Goal: Task Accomplishment & Management: Manage account settings

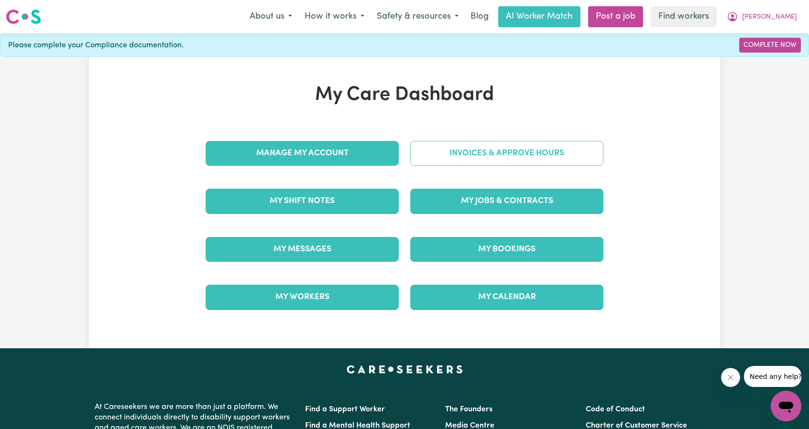
click at [495, 156] on link "Invoices & Approve Hours" at bounding box center [506, 153] width 193 height 25
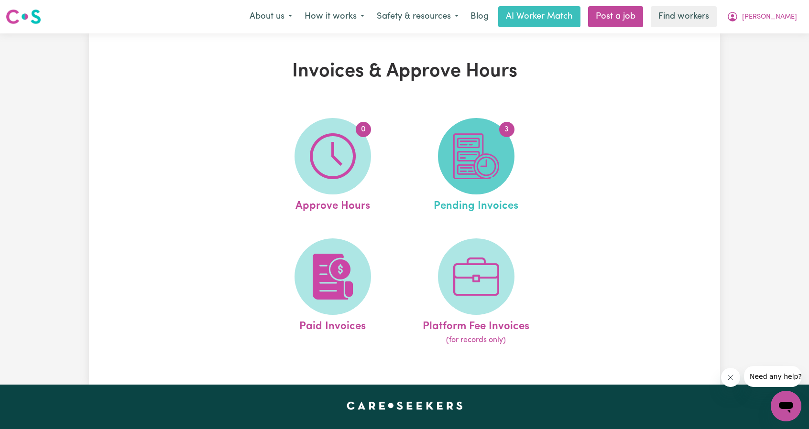
click at [492, 155] on img at bounding box center [476, 156] width 46 height 46
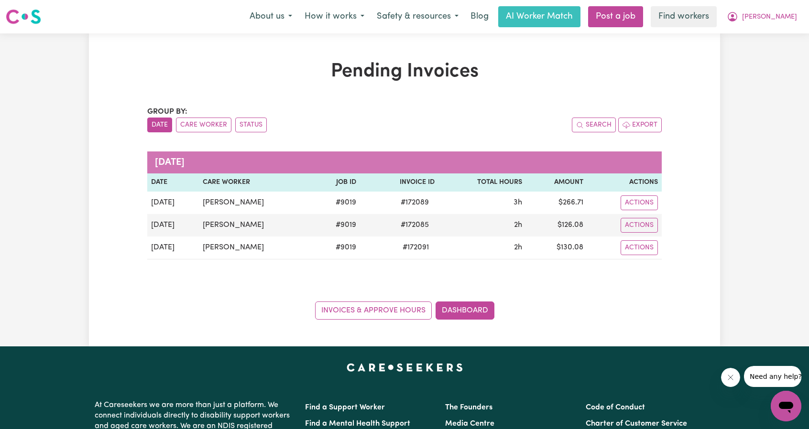
click at [777, 26] on button "[PERSON_NAME]" at bounding box center [762, 17] width 83 height 20
click at [758, 37] on link "My Dashboard" at bounding box center [765, 37] width 76 height 18
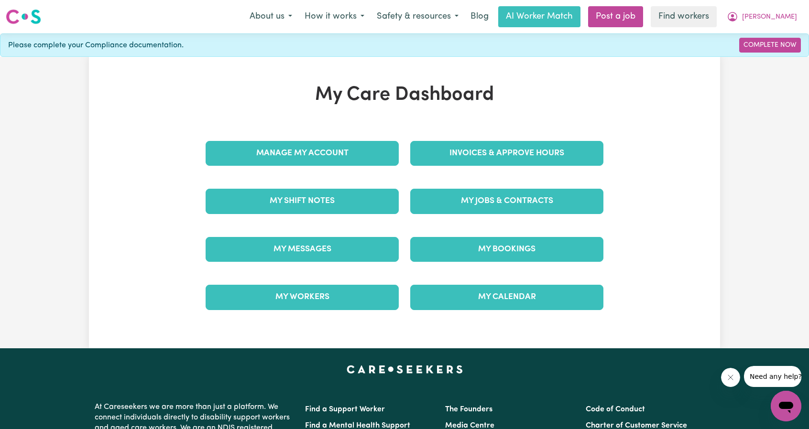
click at [603, 132] on div "Invoices & Approve Hours" at bounding box center [507, 154] width 205 height 48
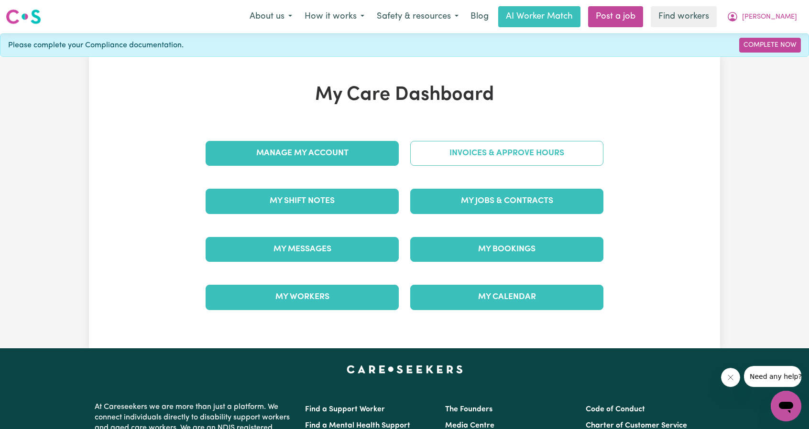
click at [576, 149] on link "Invoices & Approve Hours" at bounding box center [506, 153] width 193 height 25
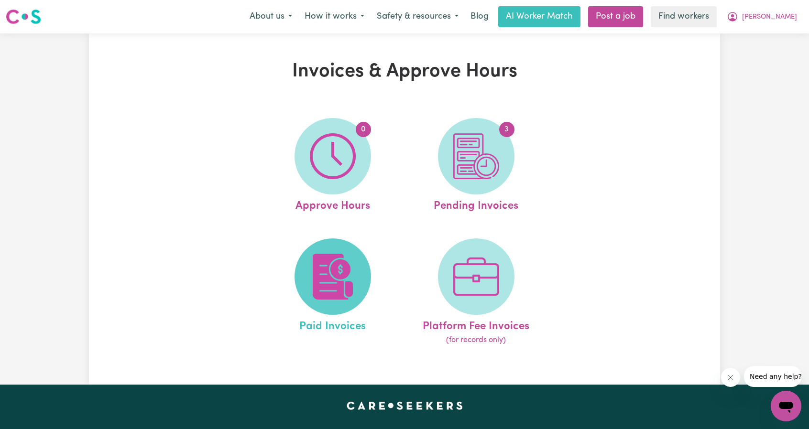
click at [360, 266] on span at bounding box center [333, 277] width 77 height 77
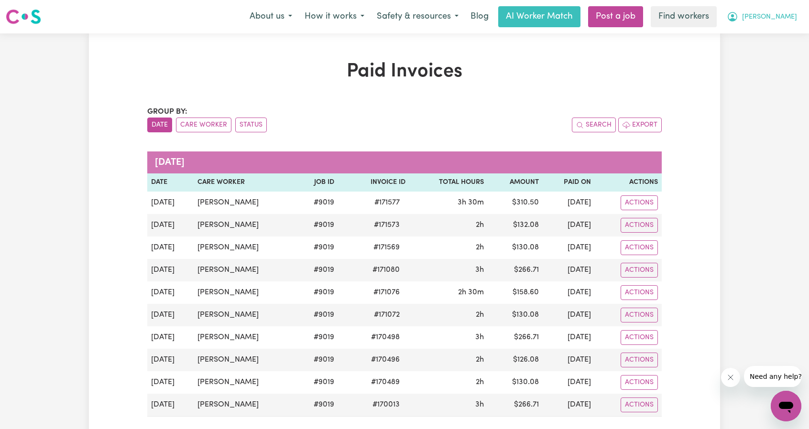
click at [786, 22] on span "[PERSON_NAME]" at bounding box center [769, 17] width 55 height 11
click at [767, 54] on link "Logout" at bounding box center [765, 55] width 76 height 18
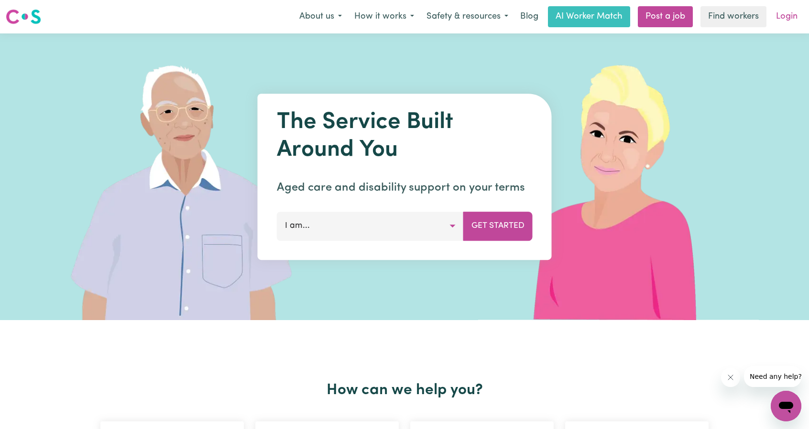
click at [788, 14] on link "Login" at bounding box center [786, 16] width 33 height 21
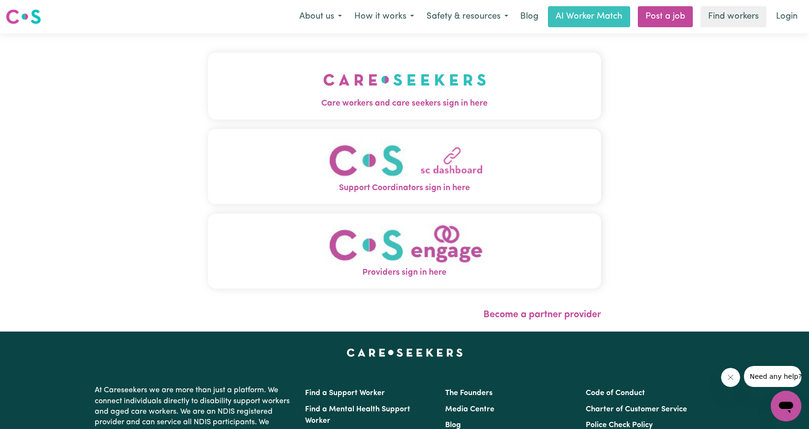
click at [353, 95] on img "Care workers and care seekers sign in here" at bounding box center [404, 79] width 163 height 35
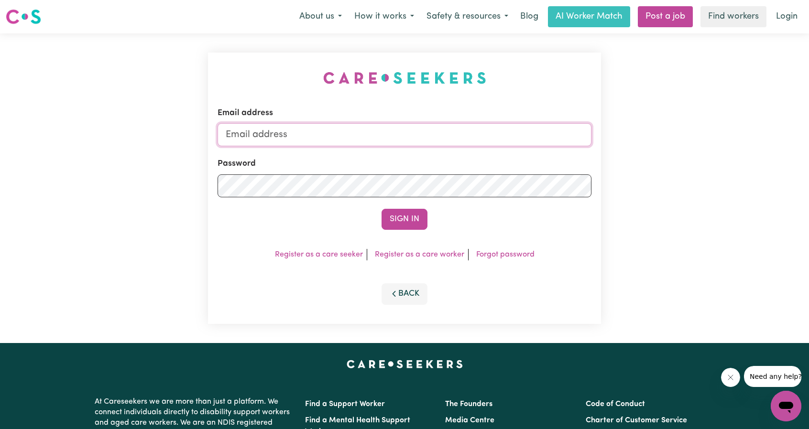
click at [376, 128] on input "Email address" at bounding box center [405, 134] width 374 height 23
drag, startPoint x: 277, startPoint y: 137, endPoint x: 425, endPoint y: 172, distance: 151.3
click at [417, 149] on form "Email address [EMAIL_ADDRESS][PERSON_NAME][DOMAIN_NAME] Password Sign In" at bounding box center [405, 168] width 374 height 123
type input "superuser~[PERSON_NAME][EMAIL_ADDRESS][DOMAIN_NAME]"
click at [406, 231] on div "Email address superuser~[PERSON_NAME][EMAIL_ADDRESS][DOMAIN_NAME] Password Sign…" at bounding box center [404, 189] width 393 height 272
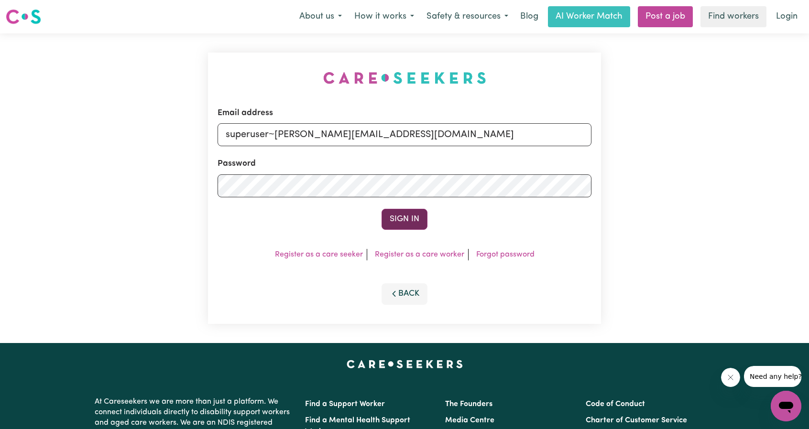
click at [417, 216] on button "Sign In" at bounding box center [405, 219] width 46 height 21
